Goal: Check status

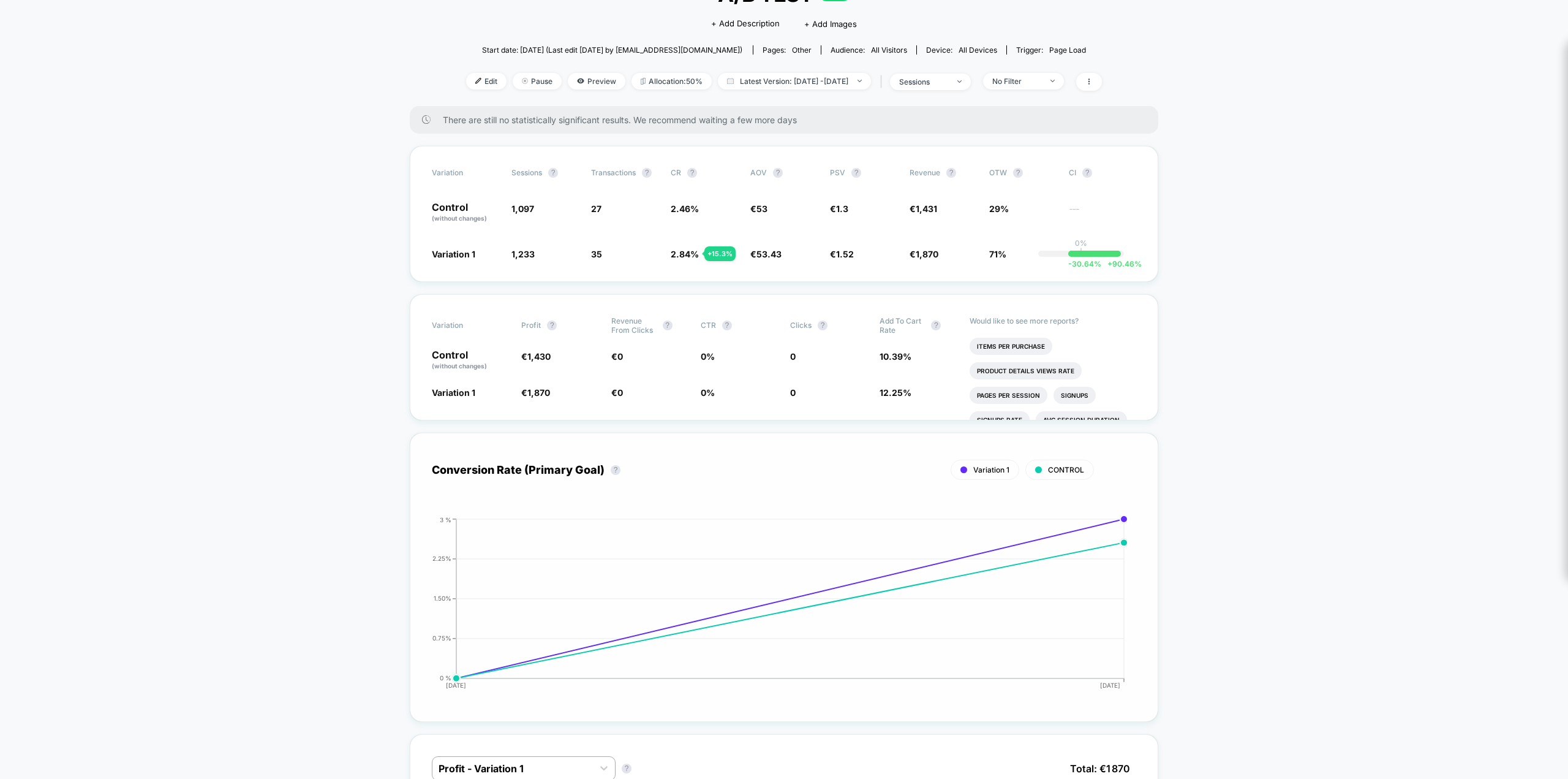
scroll to position [245, 0]
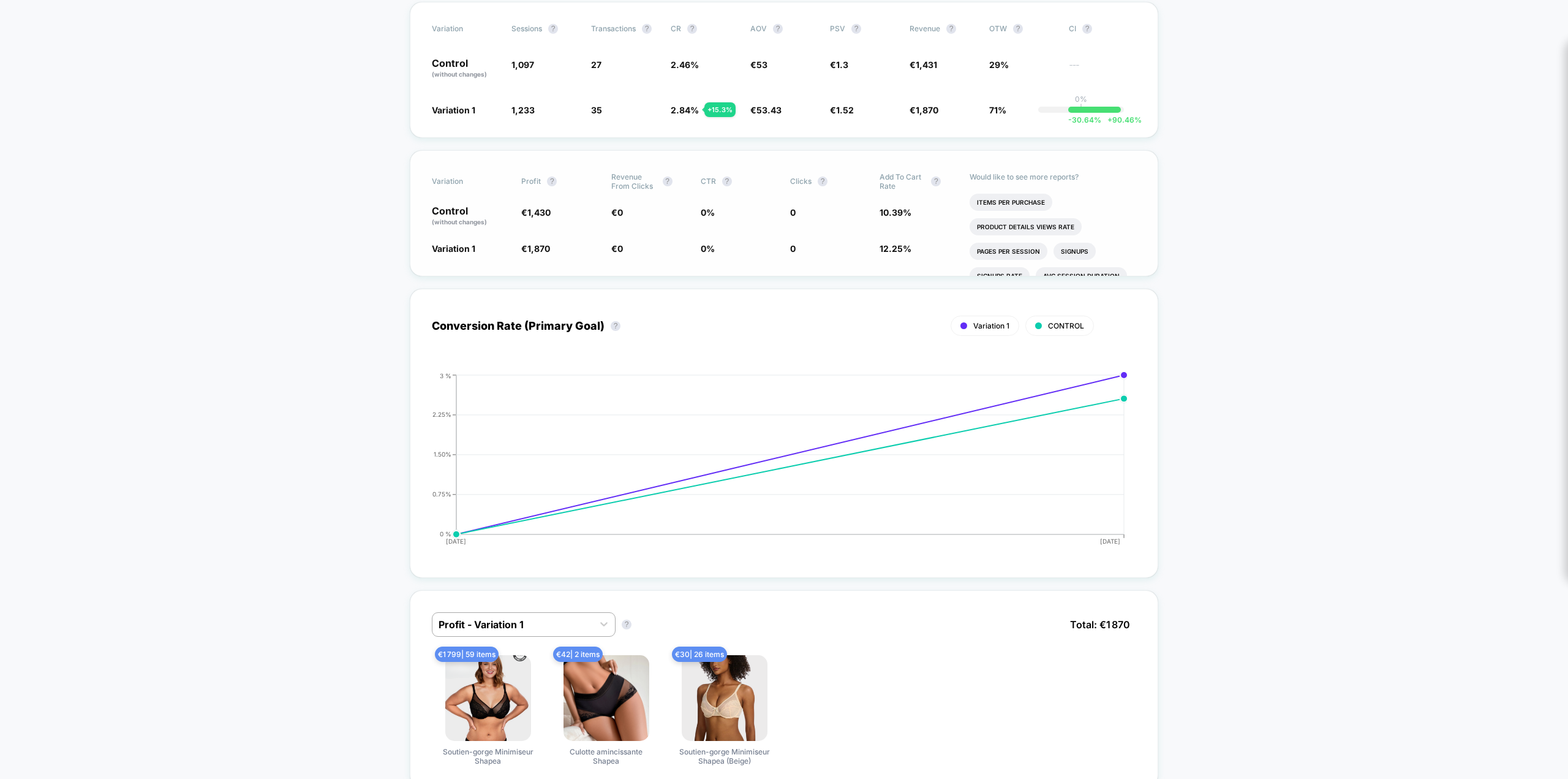
drag, startPoint x: 792, startPoint y: 247, endPoint x: 803, endPoint y: 247, distance: 11.0
click at [803, 247] on span "0" at bounding box center [828, 247] width 77 height 12
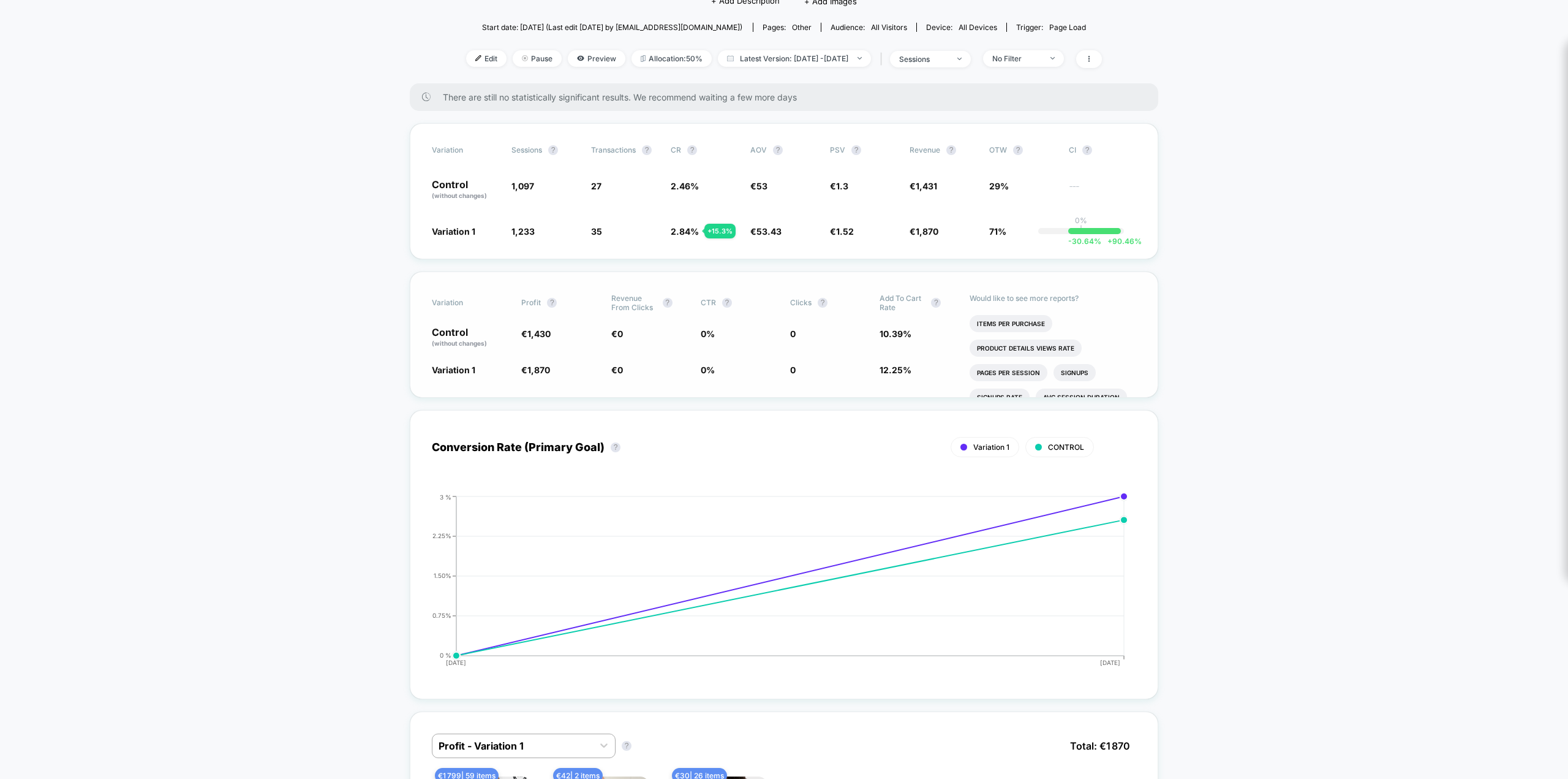
scroll to position [123, 0]
drag, startPoint x: 798, startPoint y: 241, endPoint x: 646, endPoint y: 232, distance: 152.3
click at [646, 232] on div "Variation Sessions ? Transactions ? CR ? AOV ? PSV ? Revenue ? OTW ? CI ? Contr…" at bounding box center [784, 193] width 749 height 136
